Goal: Transaction & Acquisition: Purchase product/service

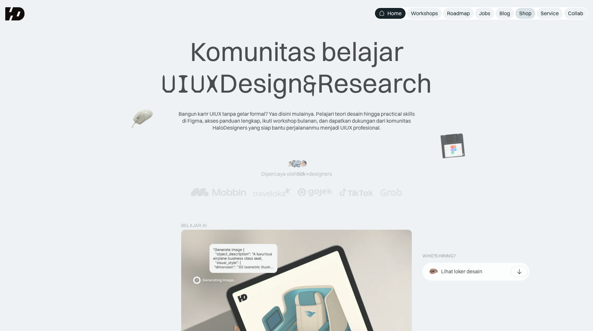
click at [523, 13] on div "Shop" at bounding box center [526, 13] width 12 height 7
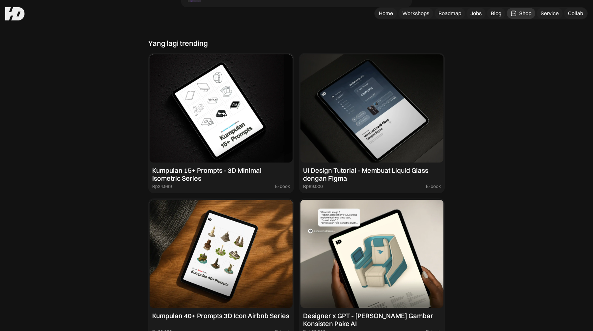
scroll to position [578, 0]
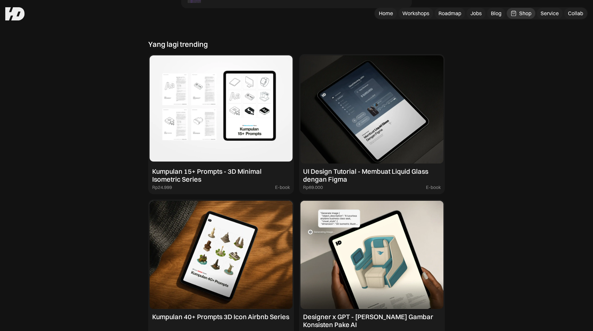
click at [254, 144] on img at bounding box center [221, 109] width 143 height 108
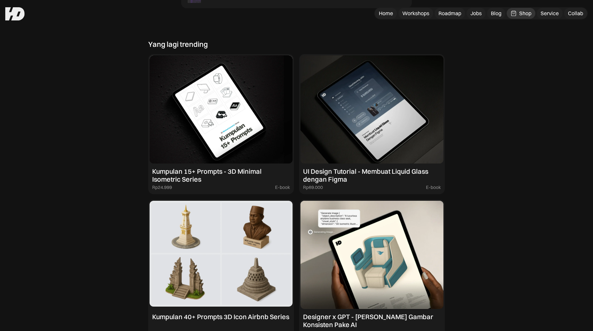
click at [259, 277] on img at bounding box center [221, 255] width 143 height 108
